Goal: Information Seeking & Learning: Learn about a topic

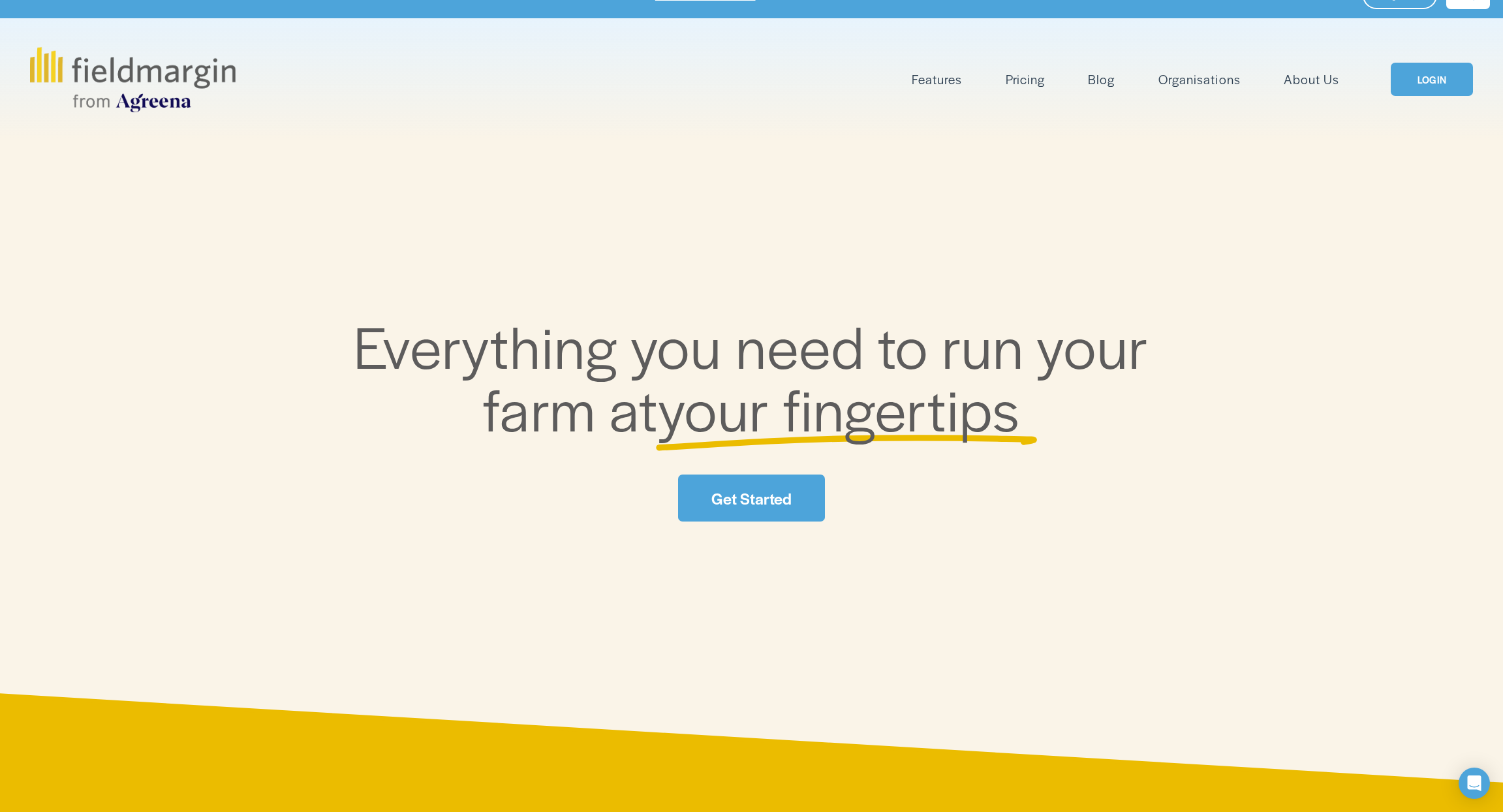
scroll to position [30, 0]
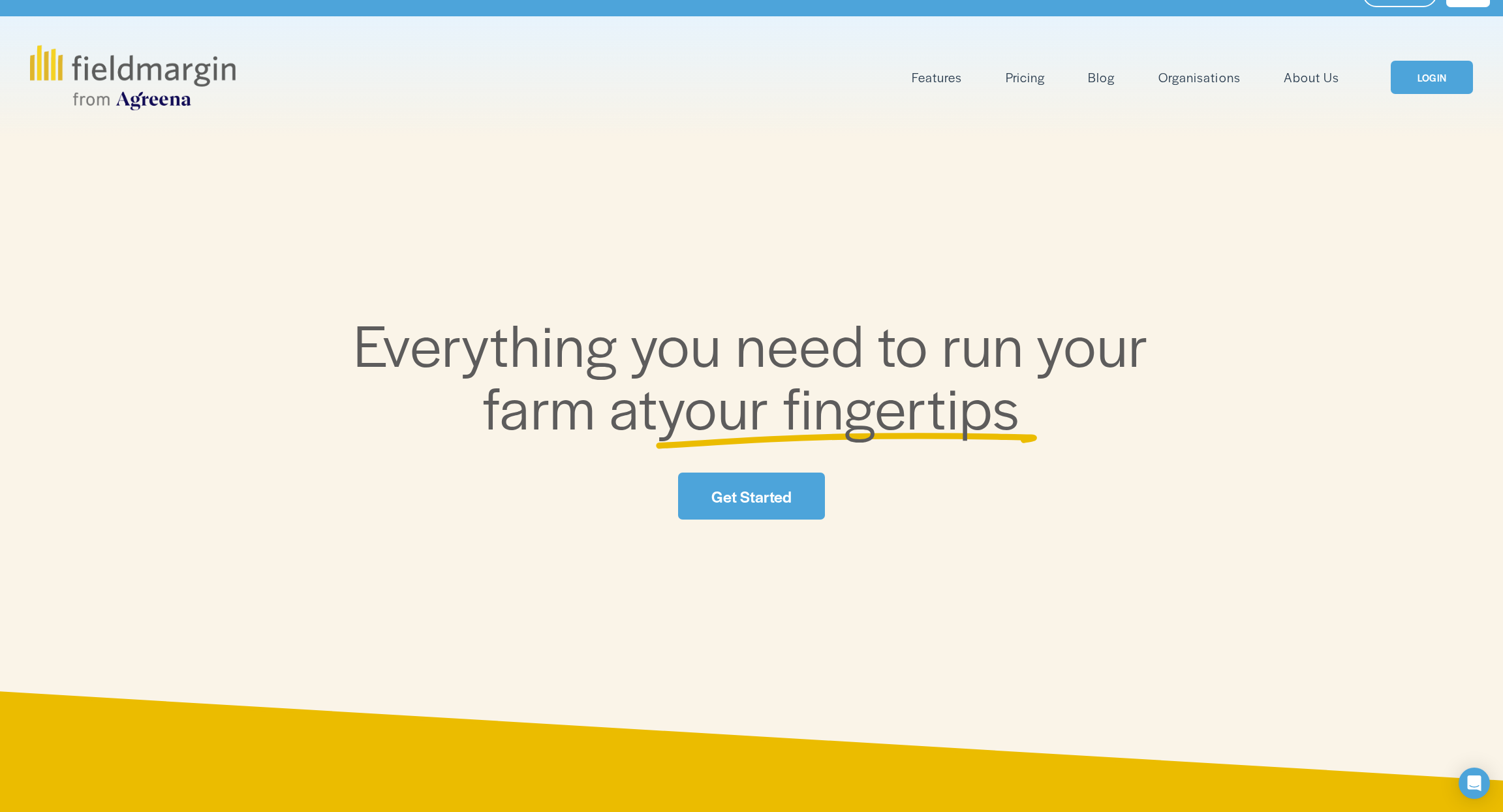
click at [1031, 79] on link "Pricing" at bounding box center [1025, 77] width 39 height 22
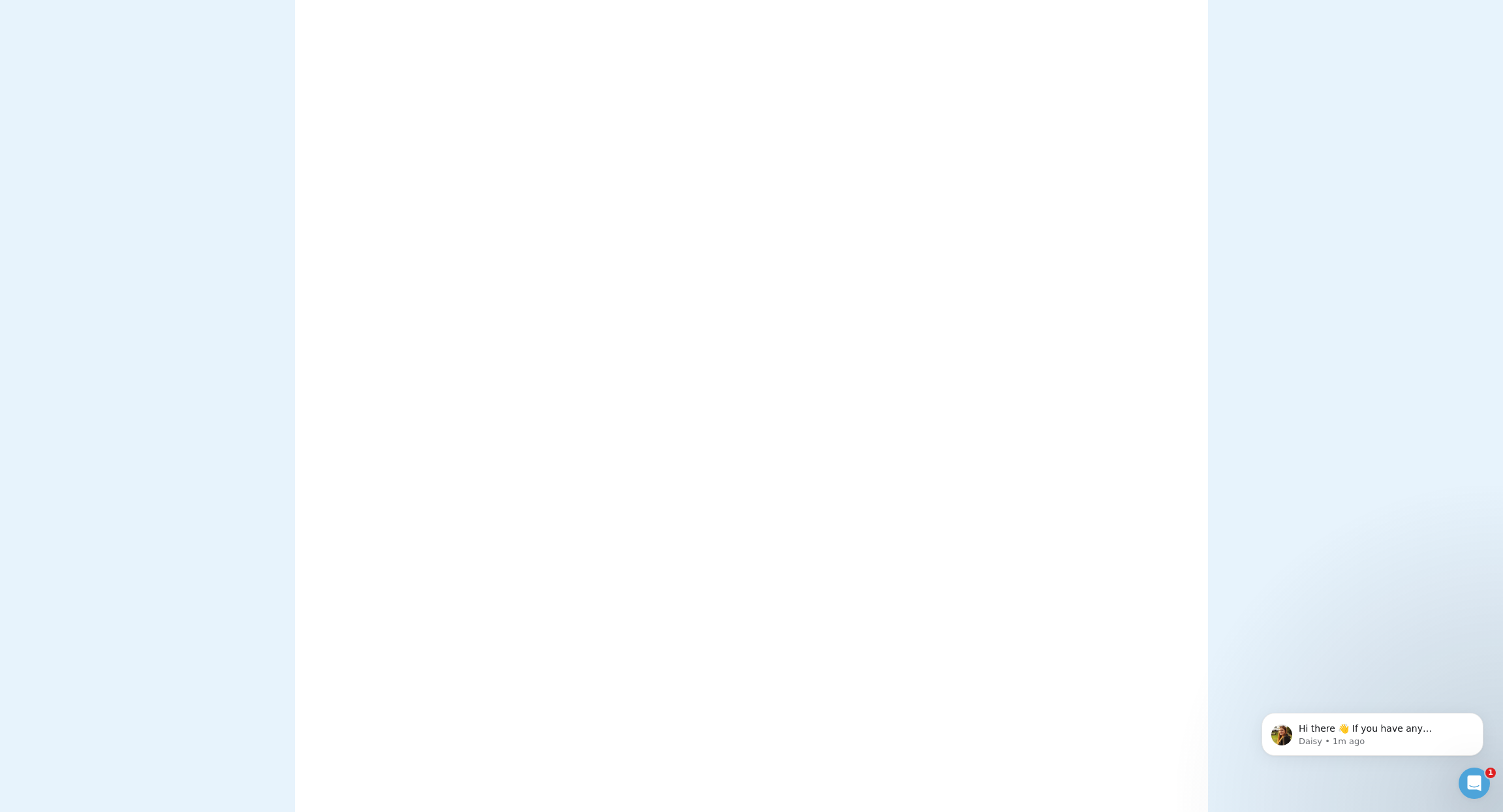
scroll to position [278, 0]
click at [1471, 780] on icon "Open Intercom Messenger" at bounding box center [1473, 781] width 22 height 22
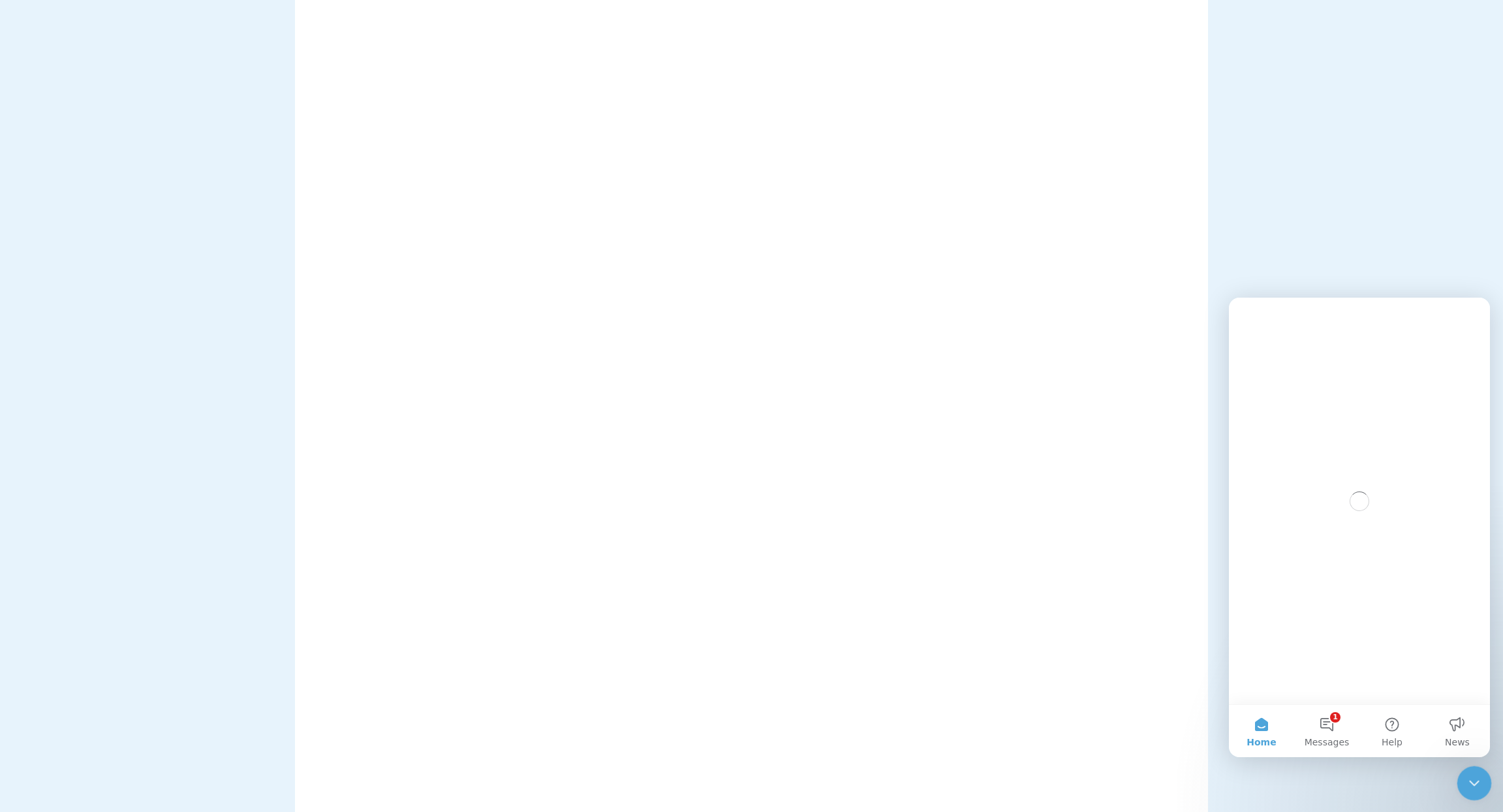
scroll to position [0, 0]
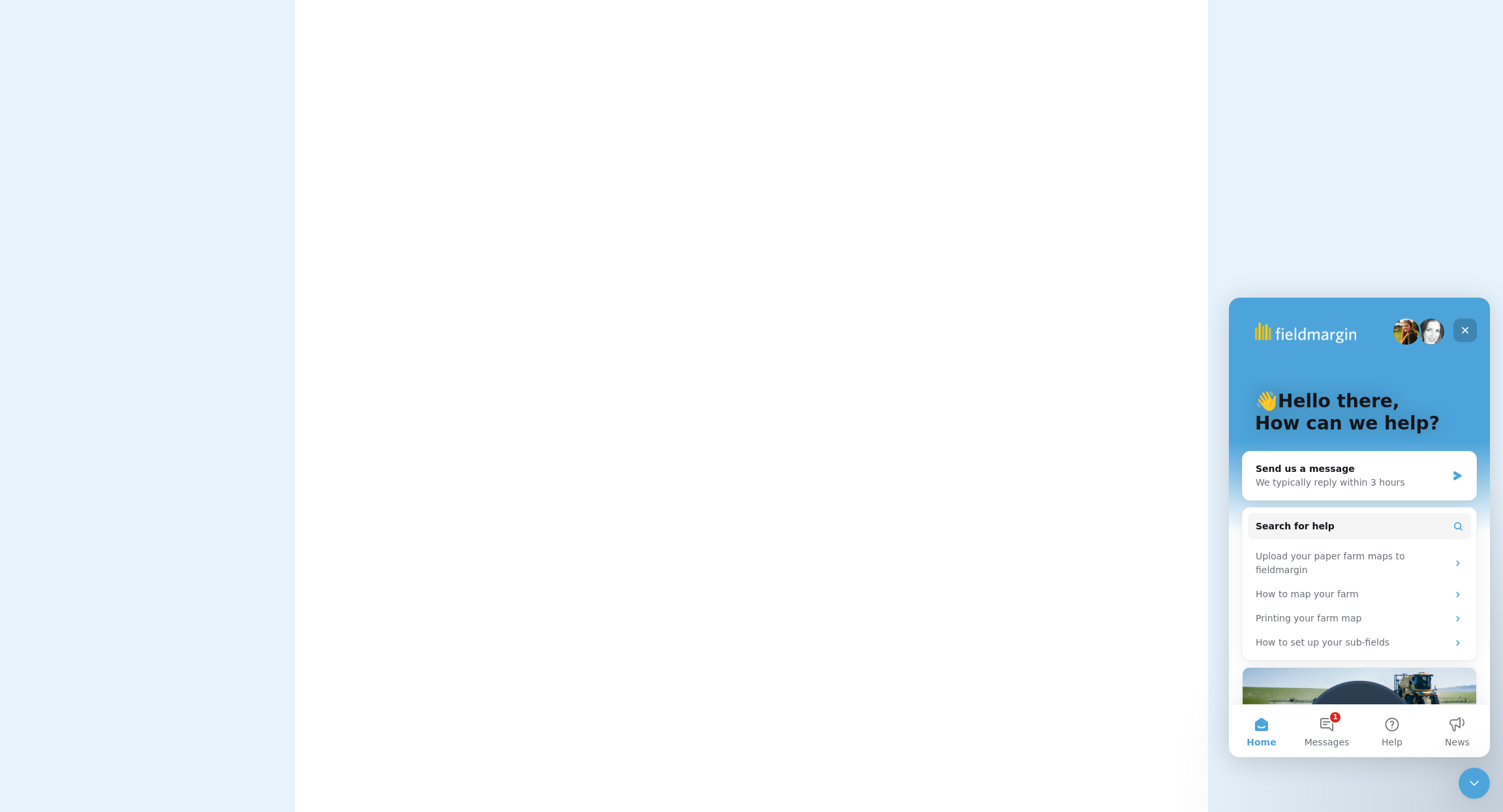
click at [1463, 327] on icon "Close" at bounding box center [1465, 330] width 7 height 7
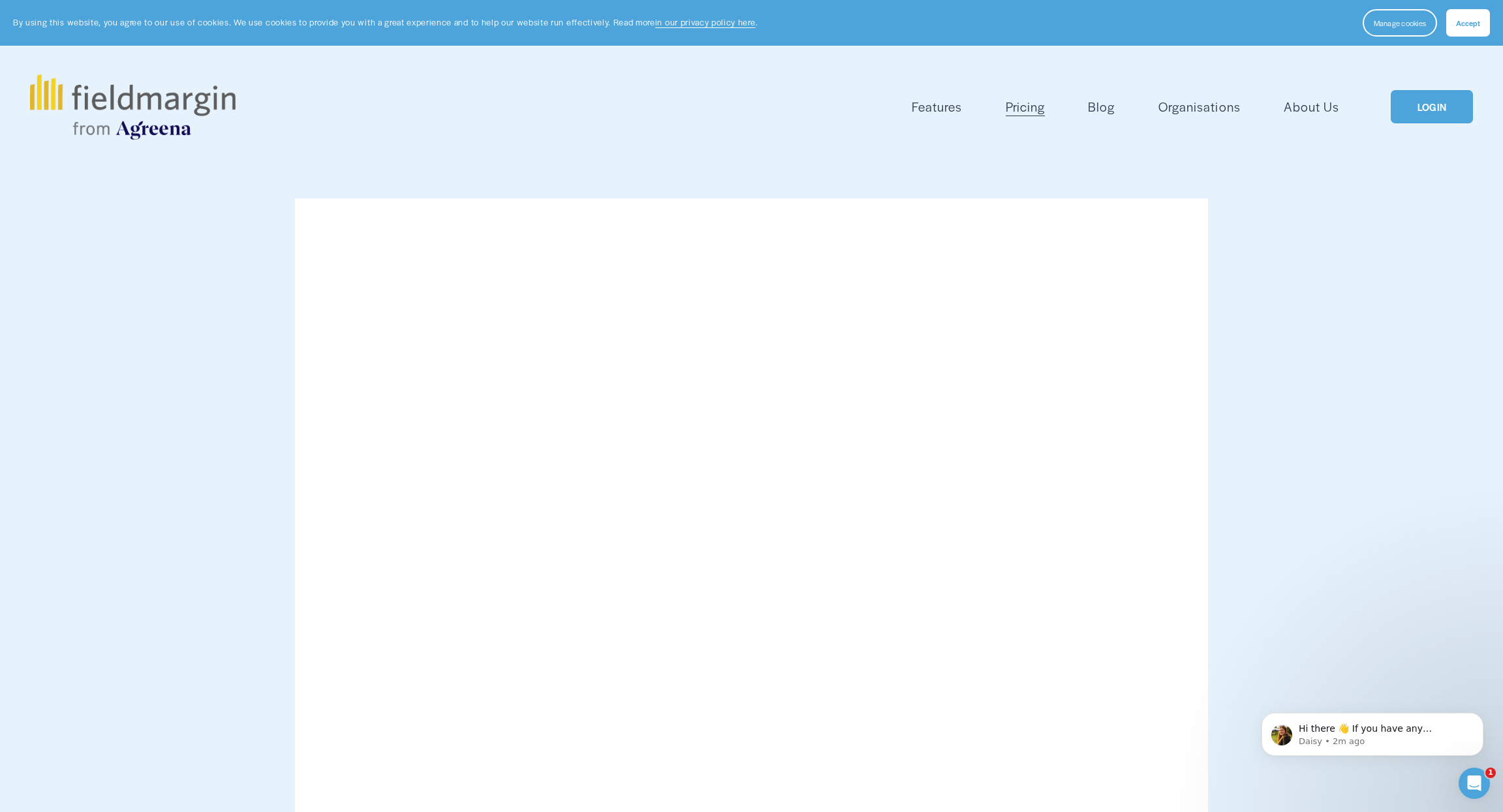
click at [0, 0] on span "Livestock" at bounding box center [0, 0] width 0 height 0
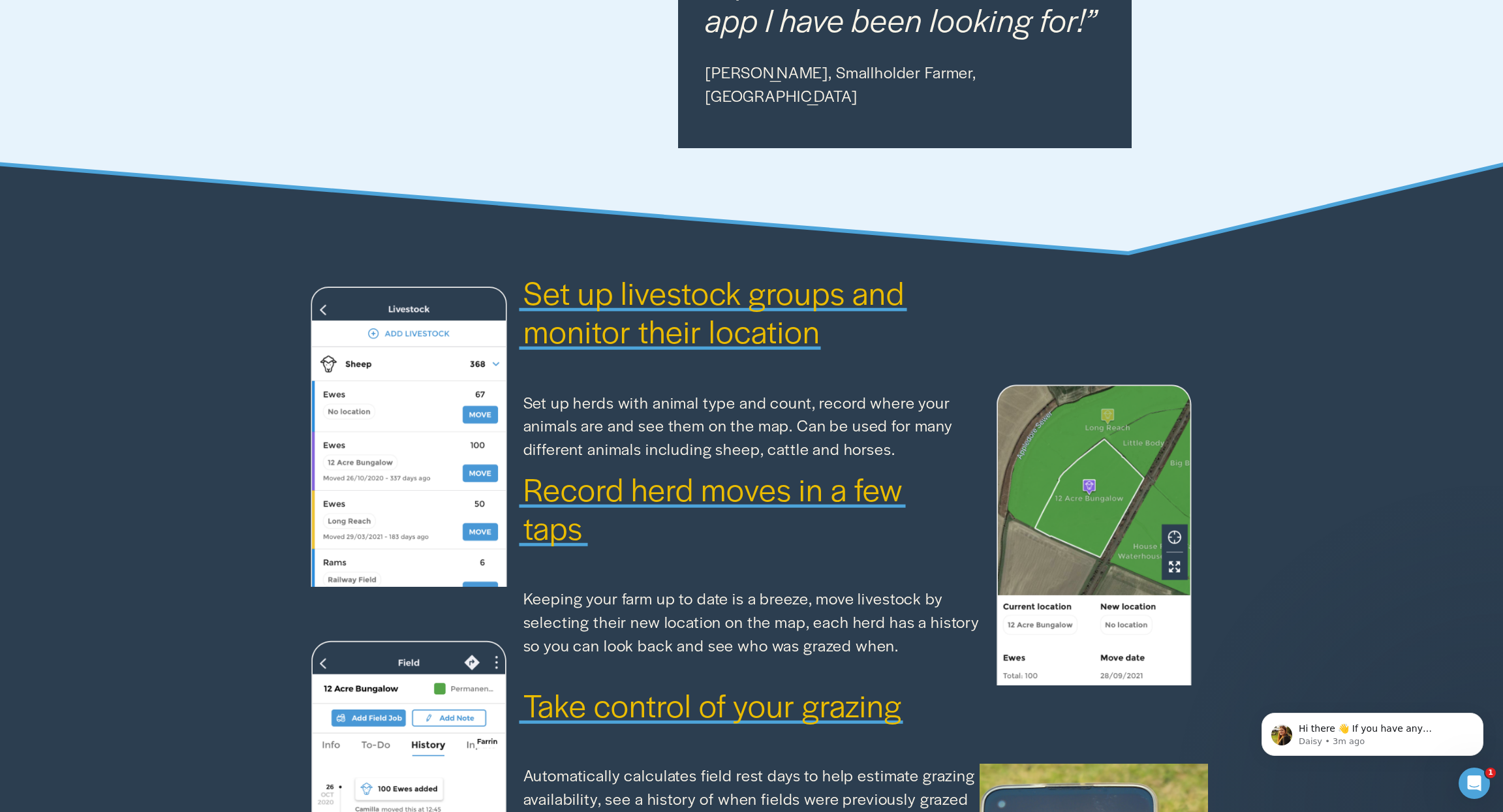
scroll to position [970, 0]
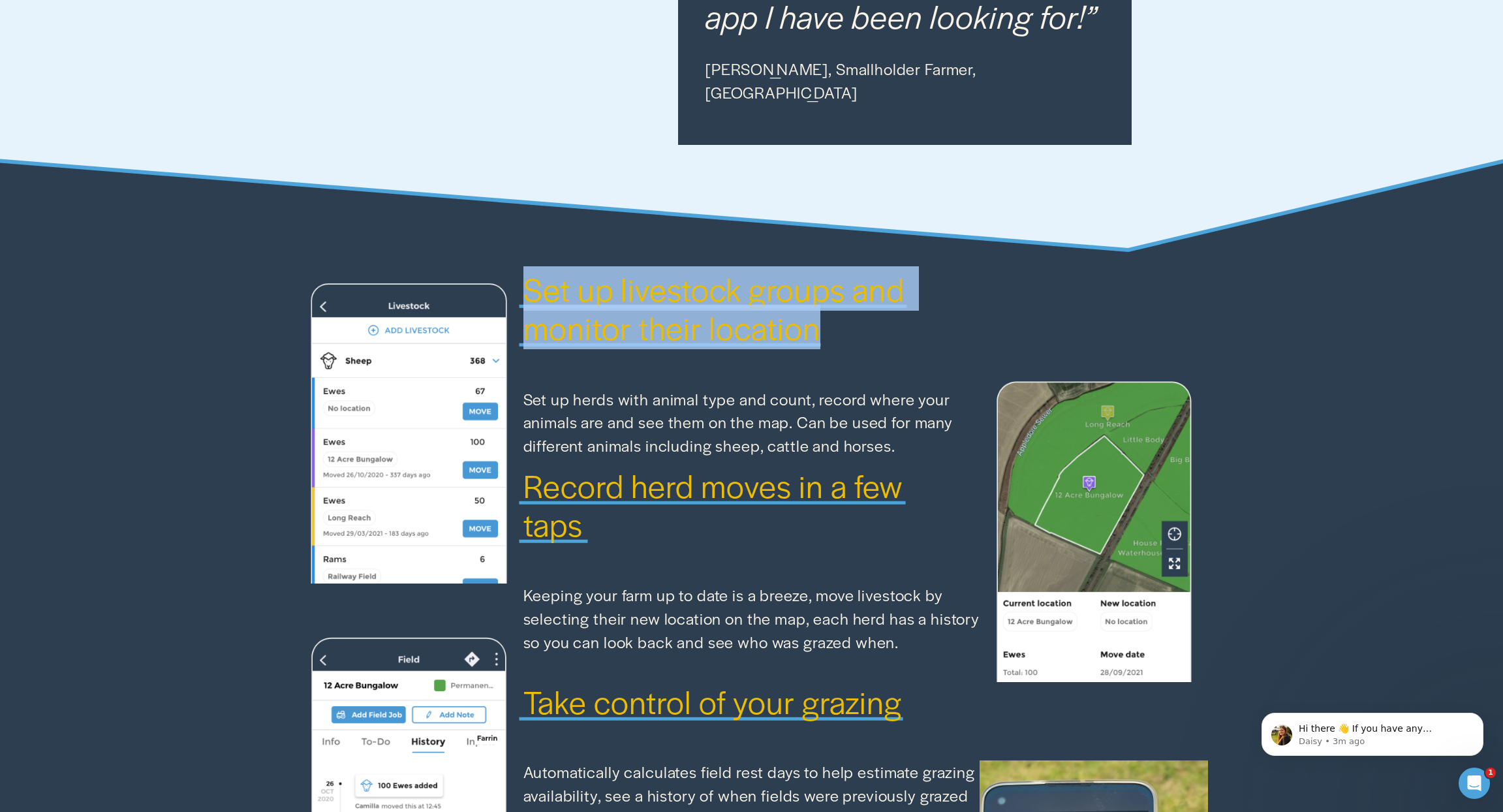
drag, startPoint x: 525, startPoint y: 295, endPoint x: 829, endPoint y: 340, distance: 307.3
click at [829, 340] on h3 "Set up livestock groups and monitor their location" at bounding box center [752, 308] width 457 height 77
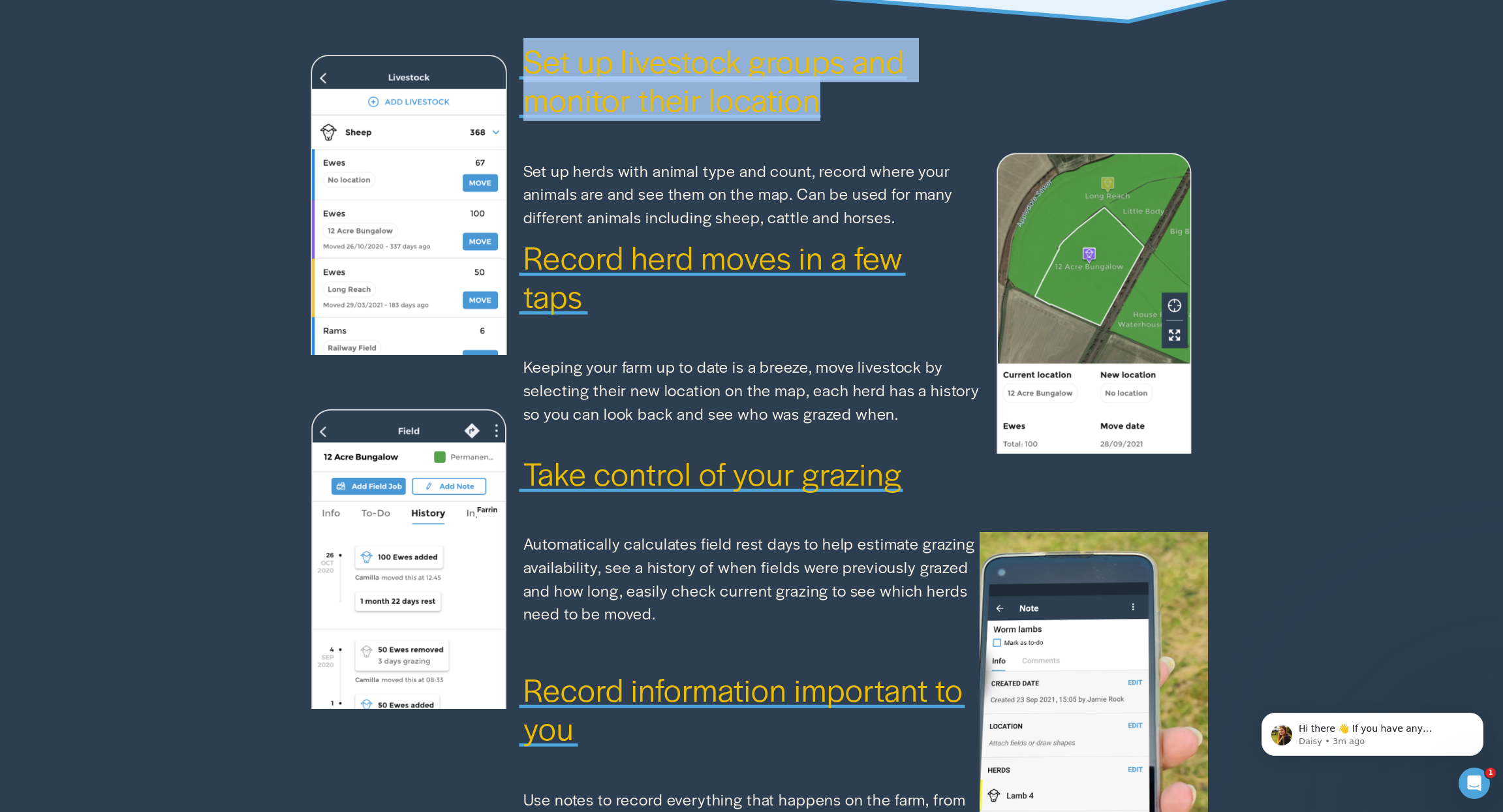
scroll to position [1201, 0]
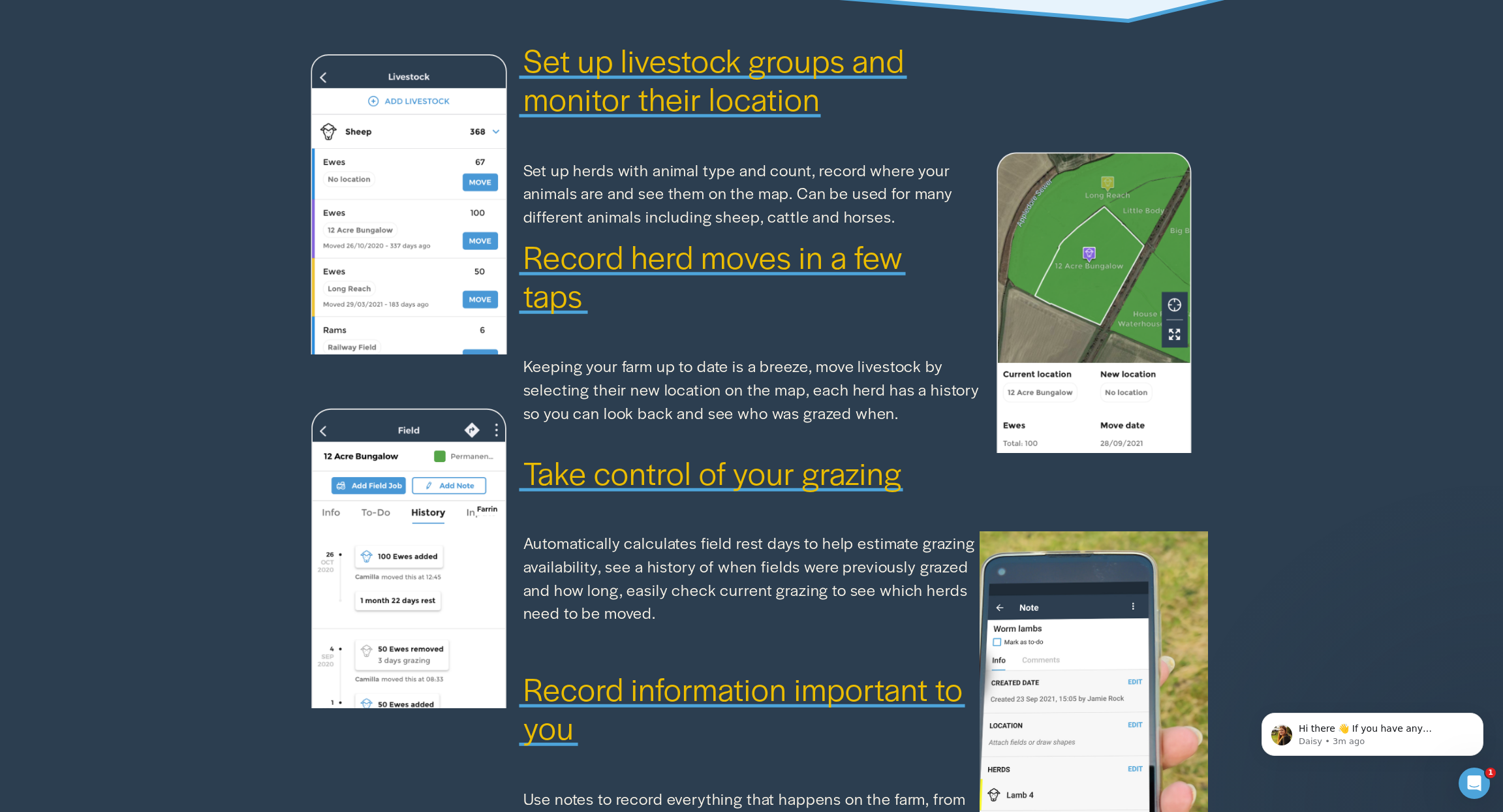
click at [528, 172] on p "Set up herds with animal type and count, record where your animals are and see …" at bounding box center [752, 193] width 457 height 70
drag, startPoint x: 523, startPoint y: 172, endPoint x: 597, endPoint y: 294, distance: 142.7
click at [597, 294] on div "Set up livestock groups and monitor their location Set up herds with animal typ…" at bounding box center [752, 522] width 1503 height 1001
click at [585, 280] on h3 "Record herd moves in a few taps" at bounding box center [713, 275] width 381 height 77
drag, startPoint x: 523, startPoint y: 261, endPoint x: 598, endPoint y: 309, distance: 89.0
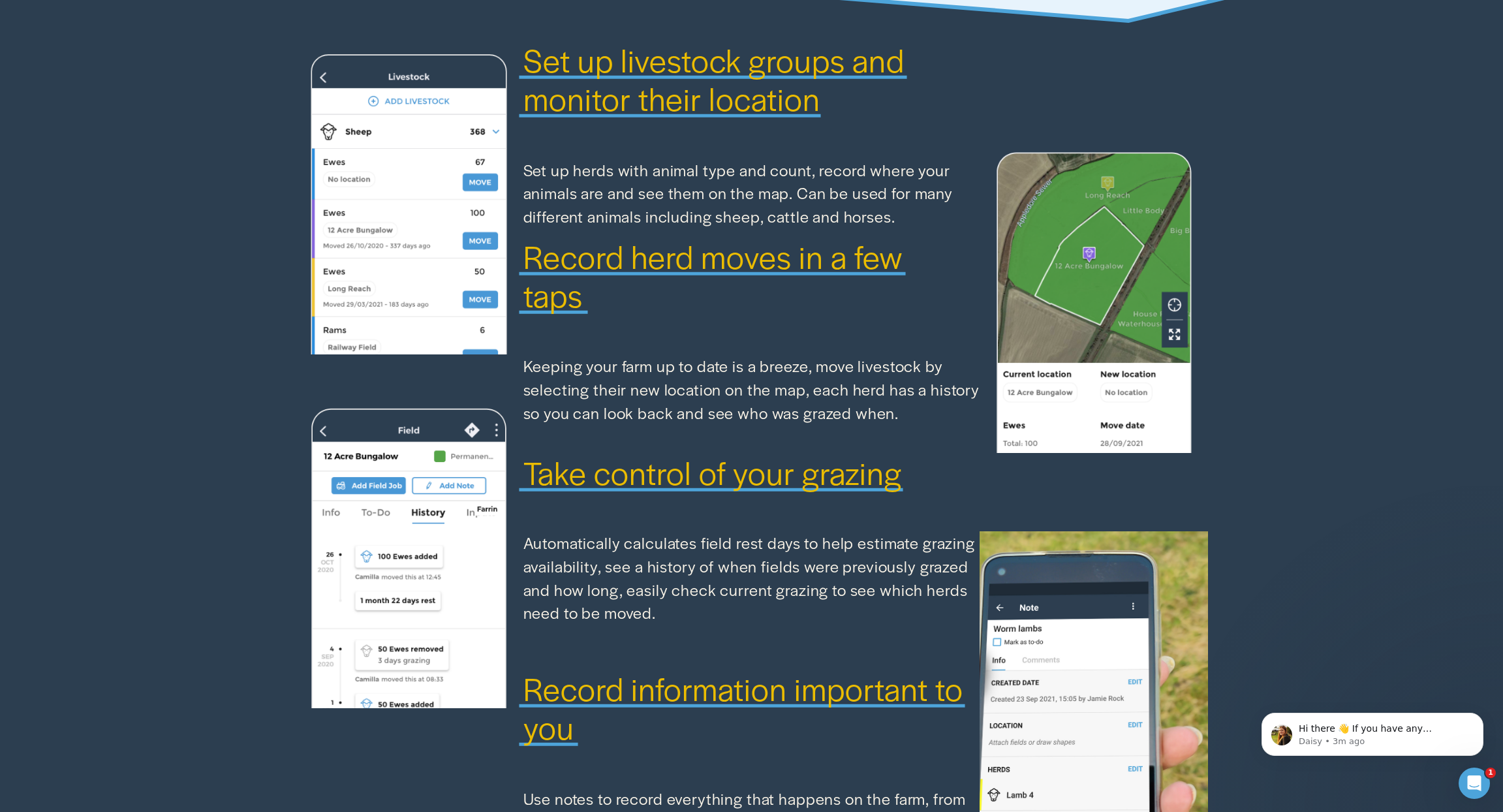
click at [598, 309] on h3 "Record herd moves in a few taps" at bounding box center [713, 275] width 381 height 77
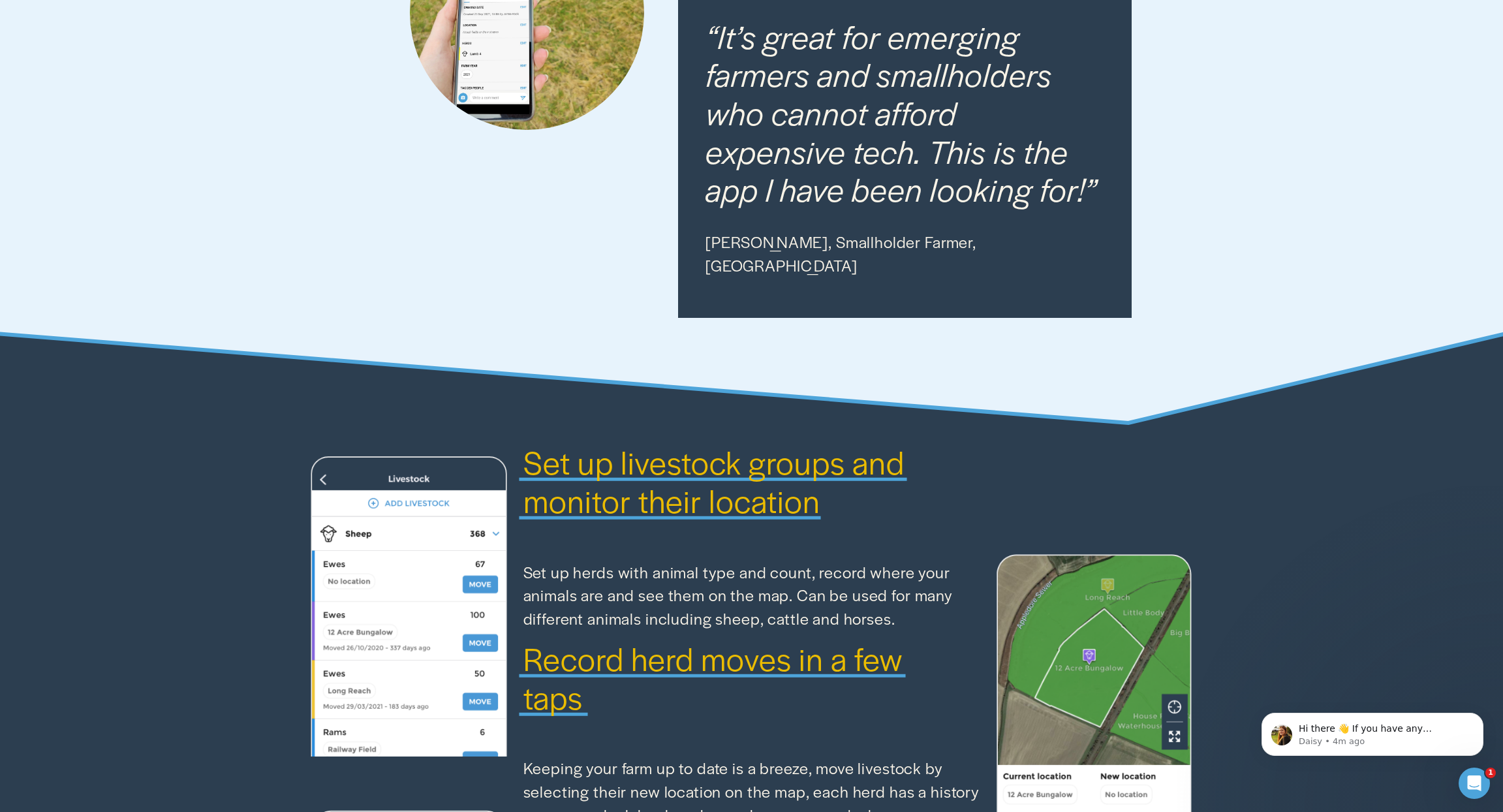
scroll to position [791, 0]
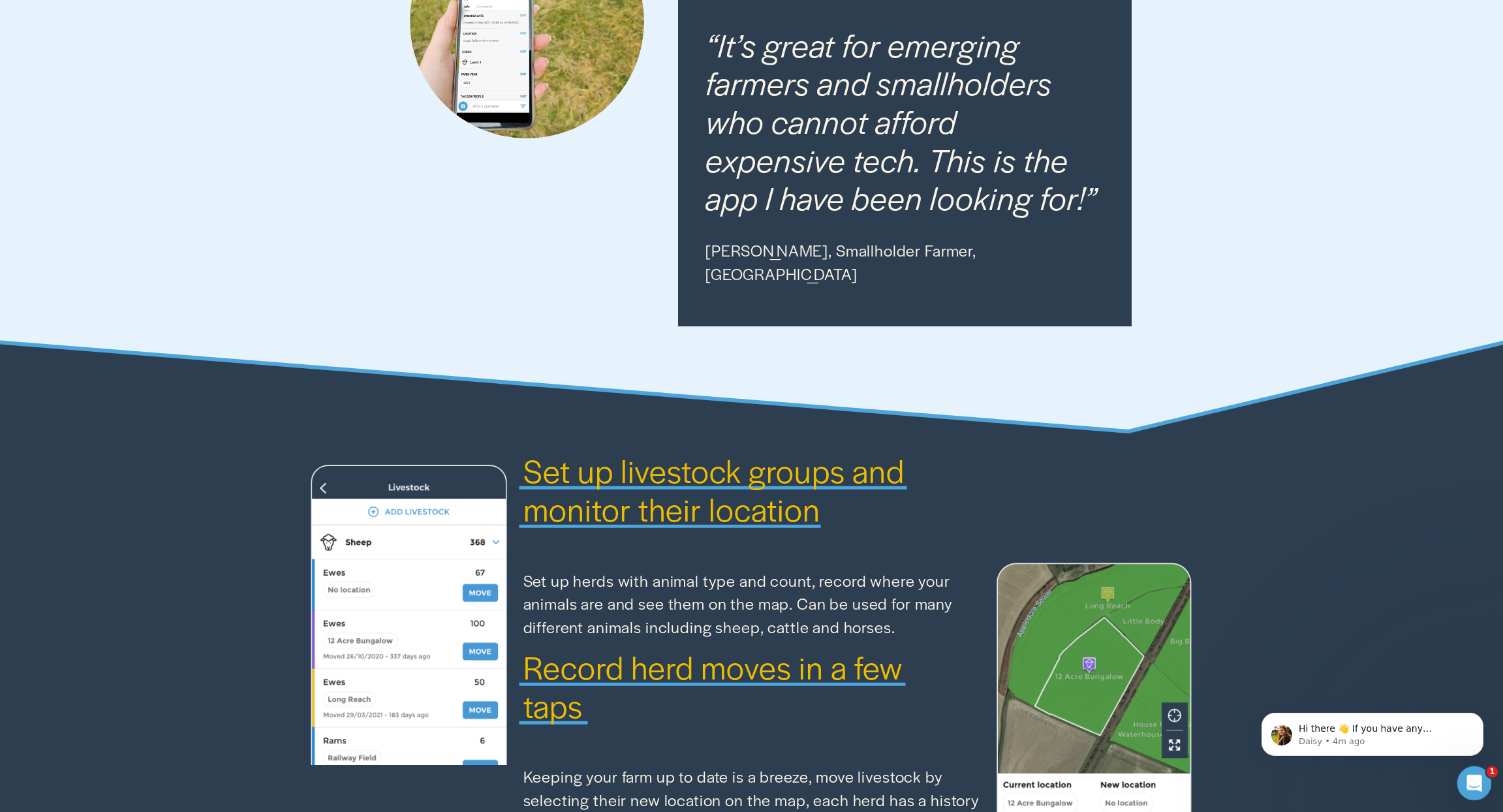
click at [1475, 780] on icon "Open Intercom Messenger" at bounding box center [1473, 781] width 22 height 22
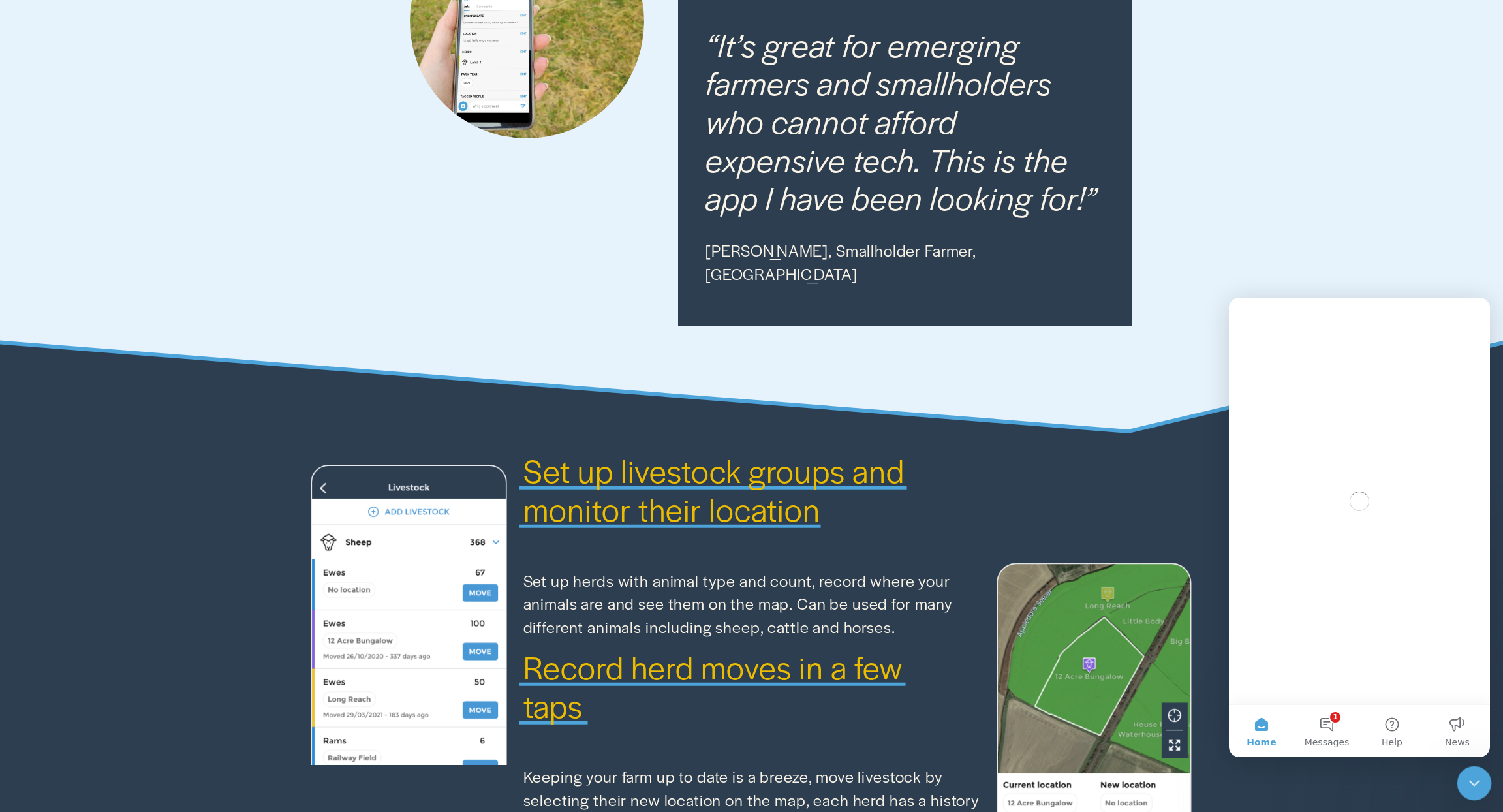
scroll to position [0, 0]
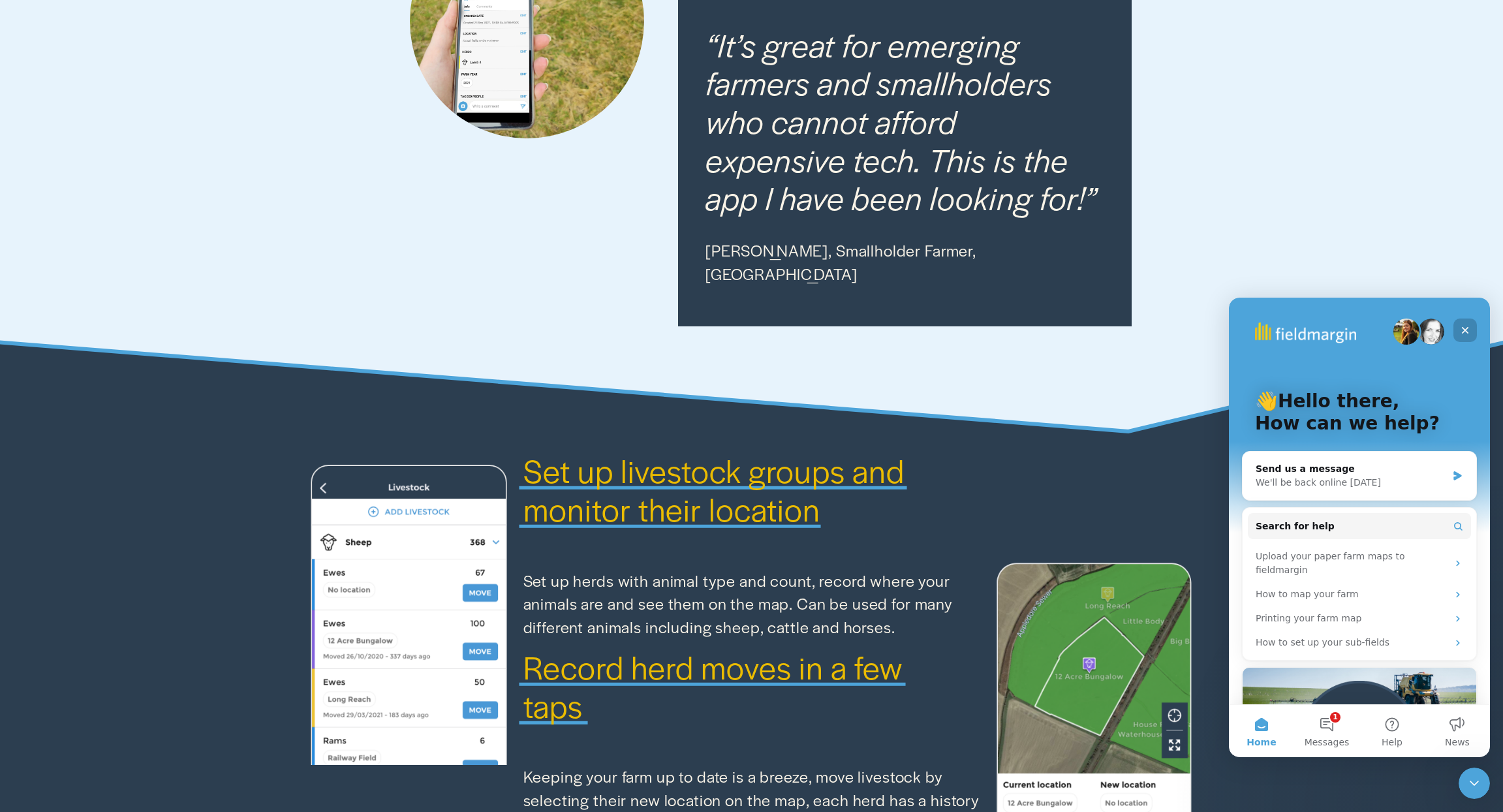
click at [1467, 328] on icon "Close" at bounding box center [1465, 330] width 7 height 7
